Goal: Check status: Check status

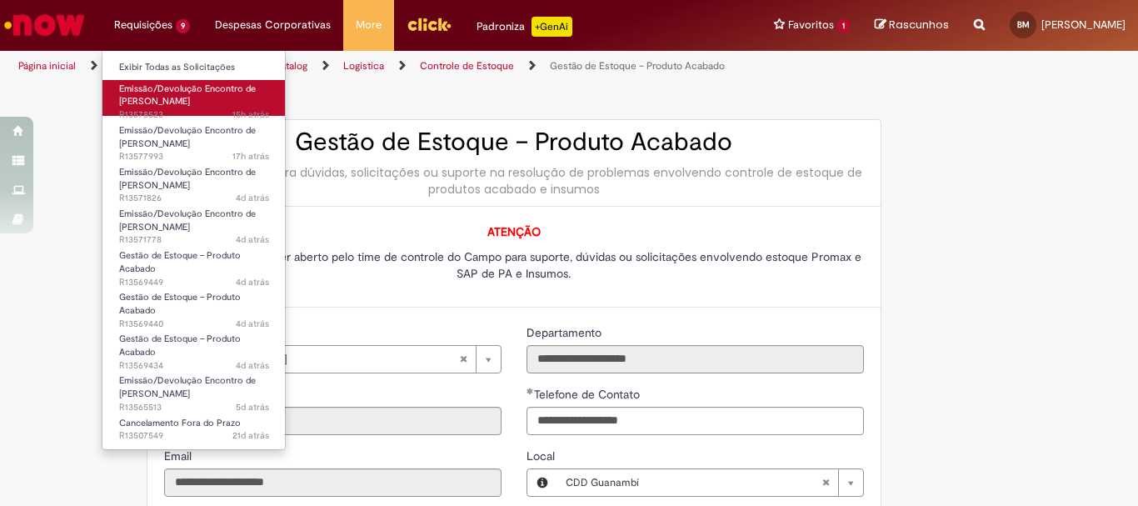
click at [188, 104] on span "Emissão/Devolução Encontro de [PERSON_NAME]" at bounding box center [187, 95] width 137 height 26
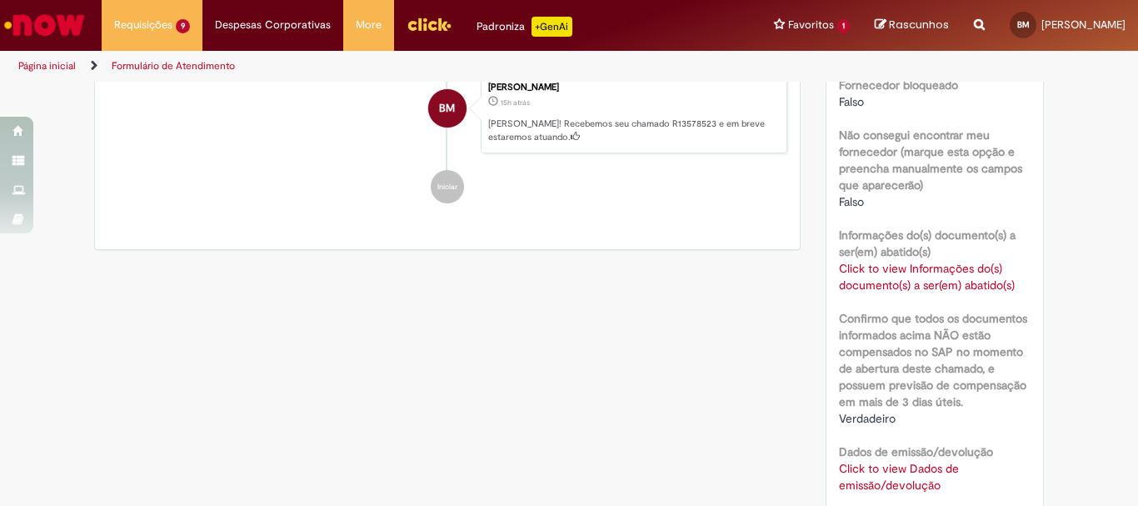
scroll to position [1250, 0]
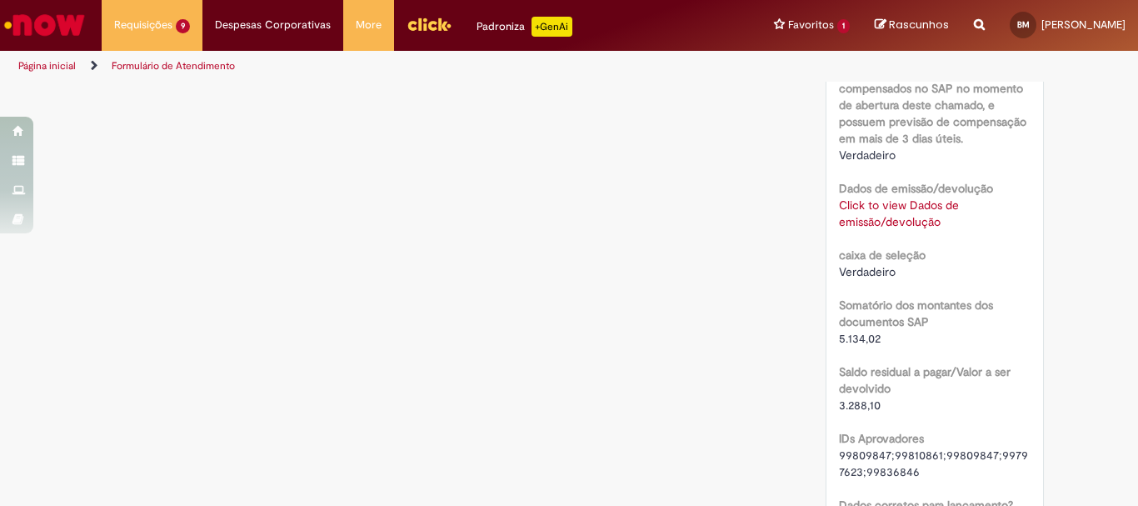
scroll to position [1430, 0]
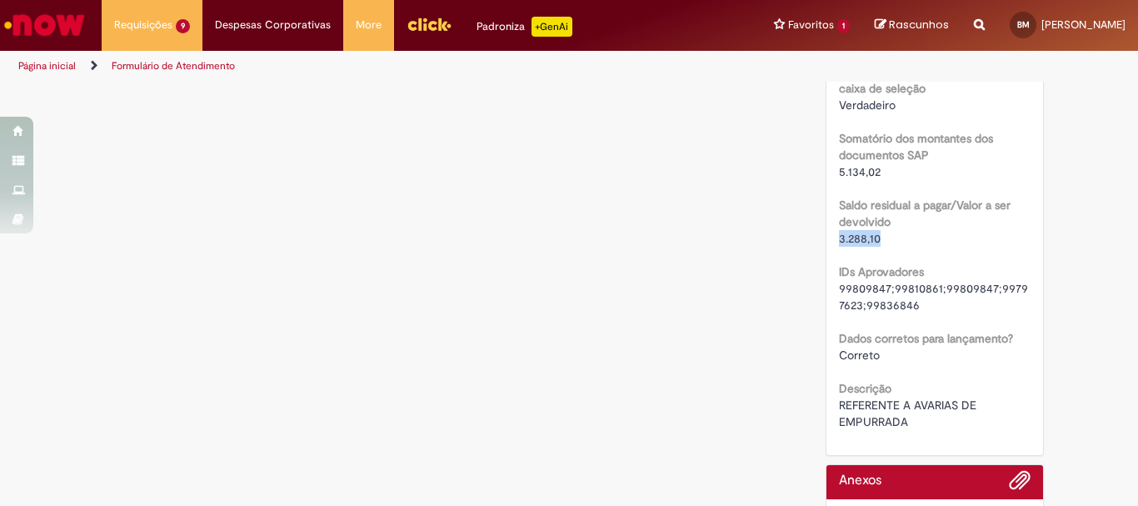
drag, startPoint x: 880, startPoint y: 244, endPoint x: 860, endPoint y: 203, distance: 45.5
drag, startPoint x: 897, startPoint y: 161, endPoint x: 829, endPoint y: 173, distance: 68.6
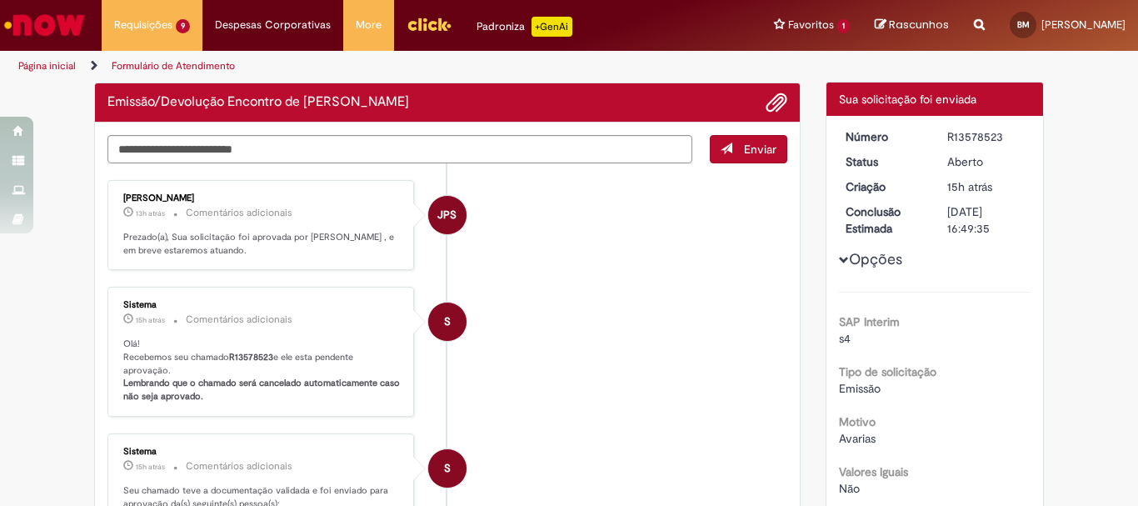
scroll to position [13, 0]
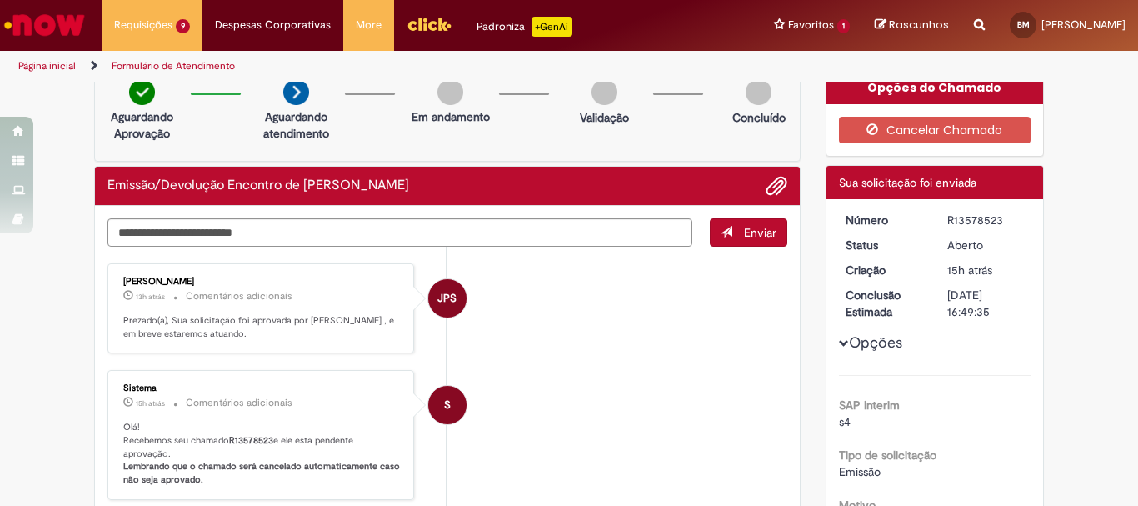
click at [667, 381] on li "S Sistema 15h atrás 15 horas atrás Comentários adicionais Olá! Recebemos seu ch…" at bounding box center [447, 435] width 680 height 130
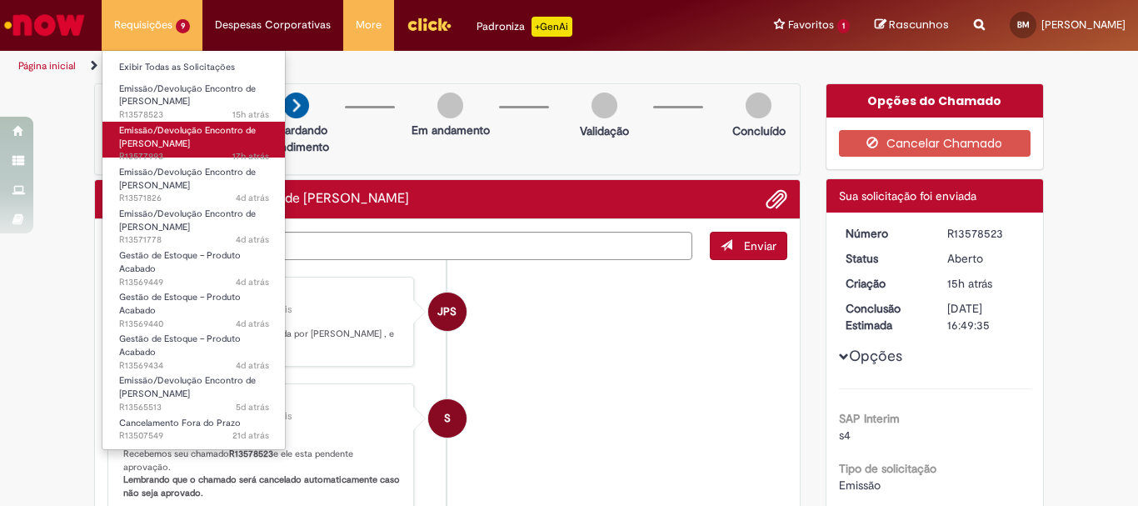
click at [158, 149] on span "Emissão/Devolução Encontro de [PERSON_NAME]" at bounding box center [187, 137] width 137 height 26
